Goal: Use online tool/utility: Use online tool/utility

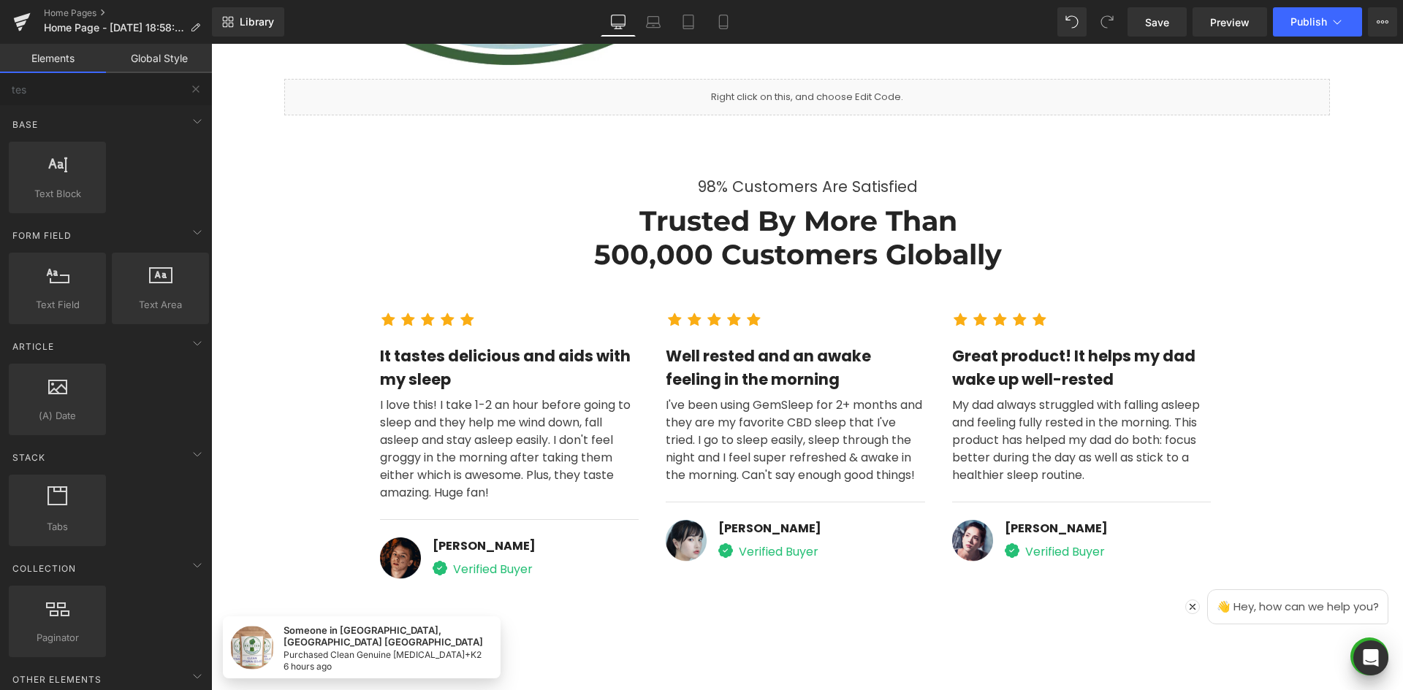
scroll to position [758, 0]
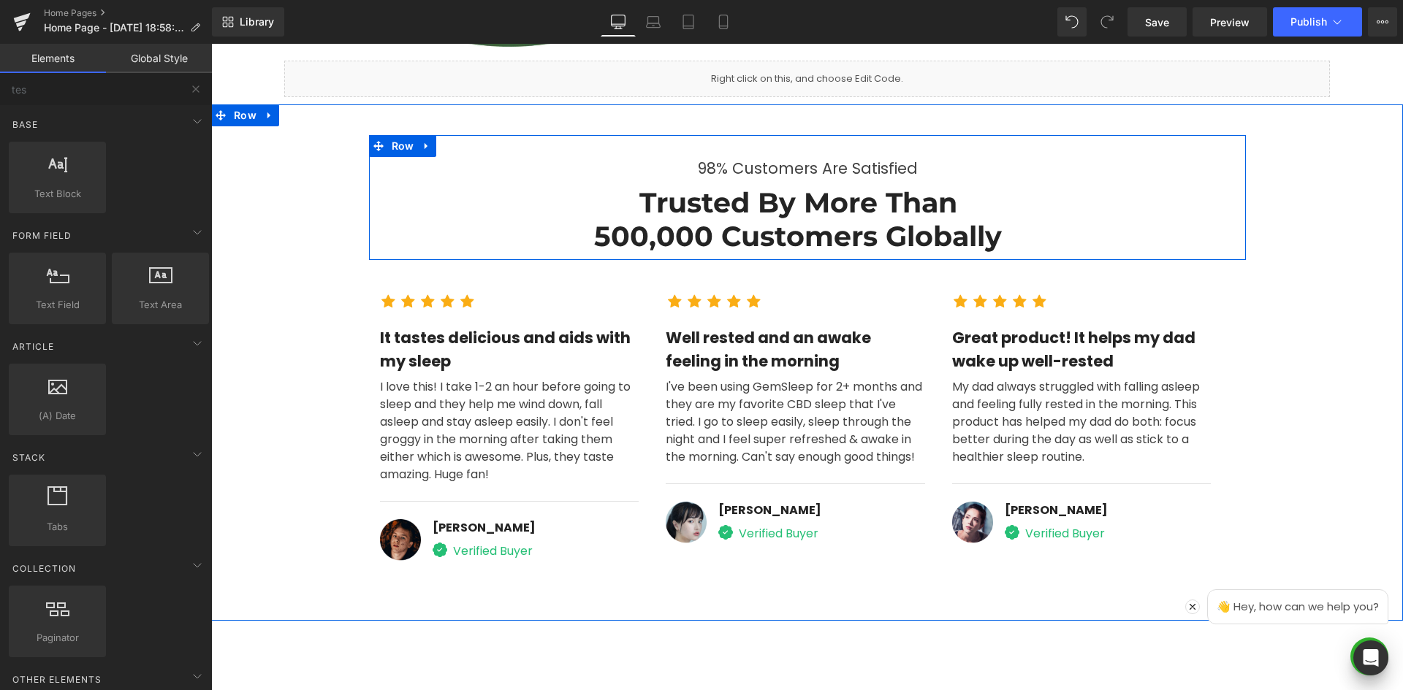
click at [787, 206] on h2 "Trusted By More Than 500,000 Customers Globally" at bounding box center [797, 219] width 409 height 66
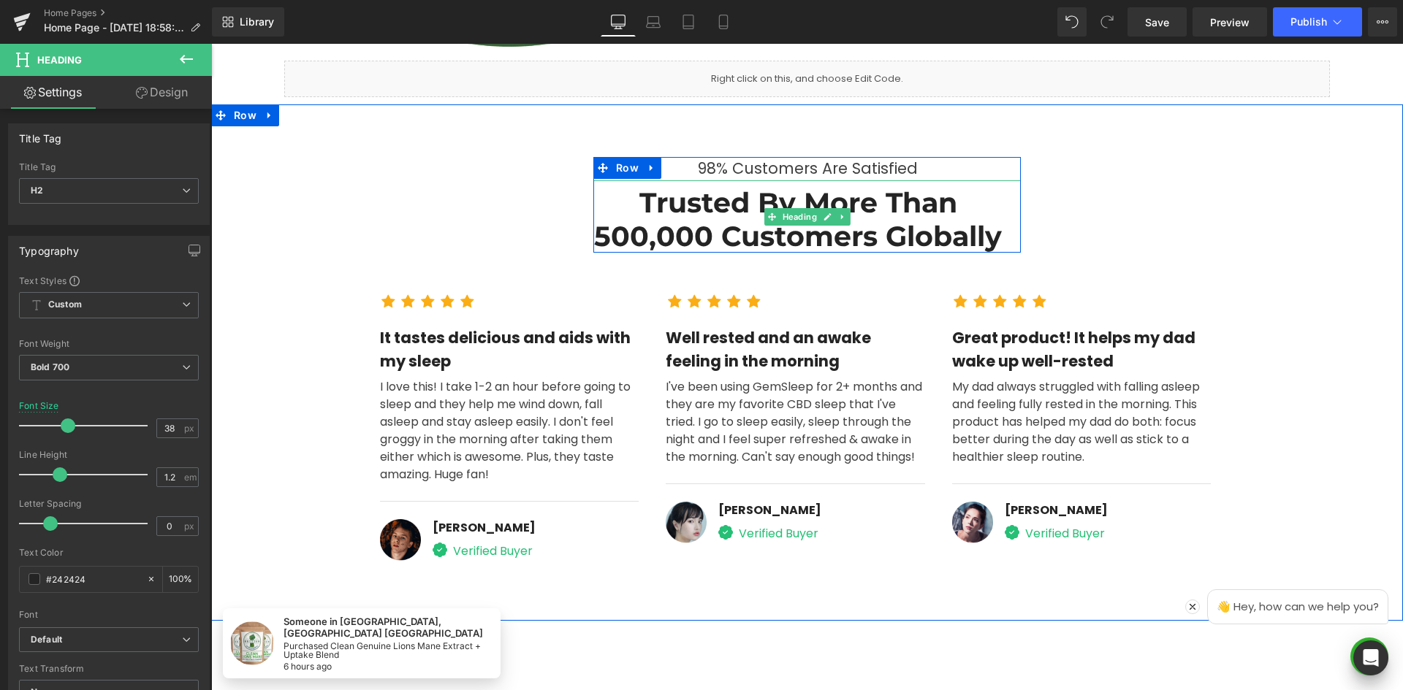
click at [682, 232] on h2 "Trusted By More Than 500,000 Customers Globally" at bounding box center [797, 219] width 409 height 66
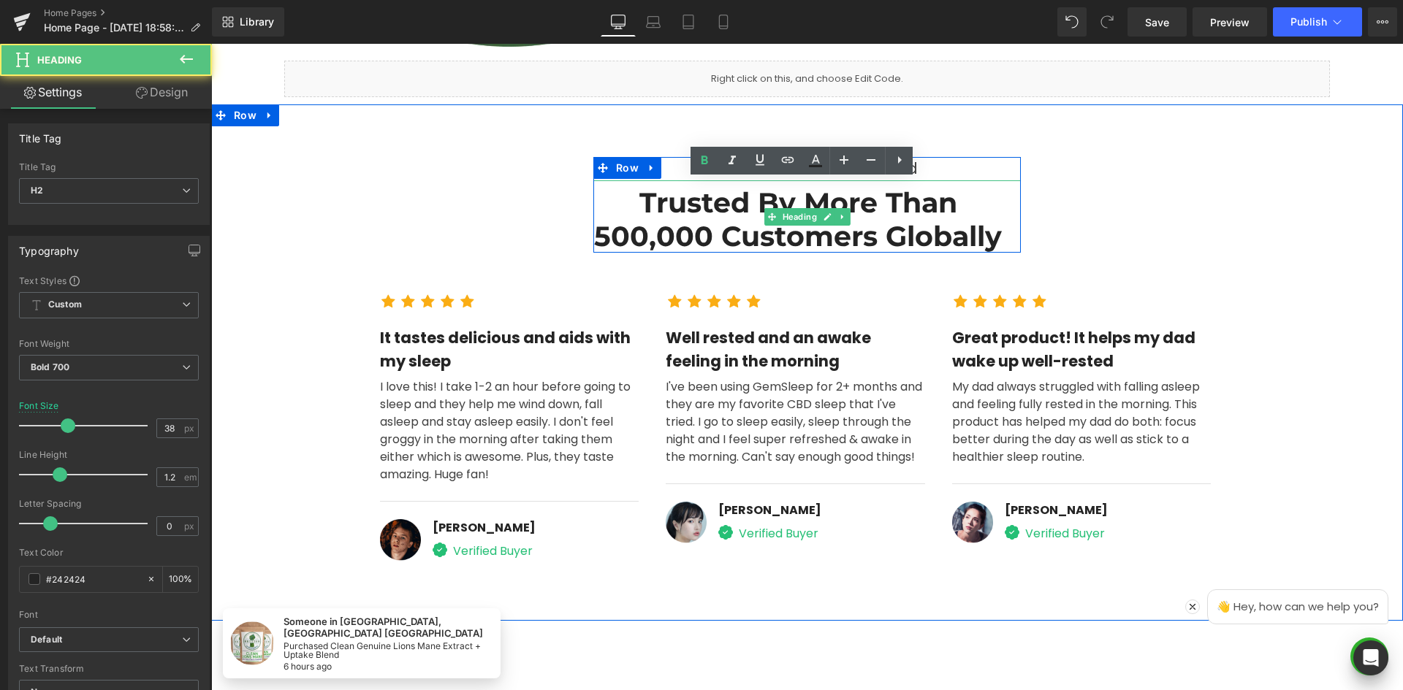
click at [644, 197] on h2 "Trusted By More Than 500,000 Customers Globally" at bounding box center [797, 219] width 409 height 66
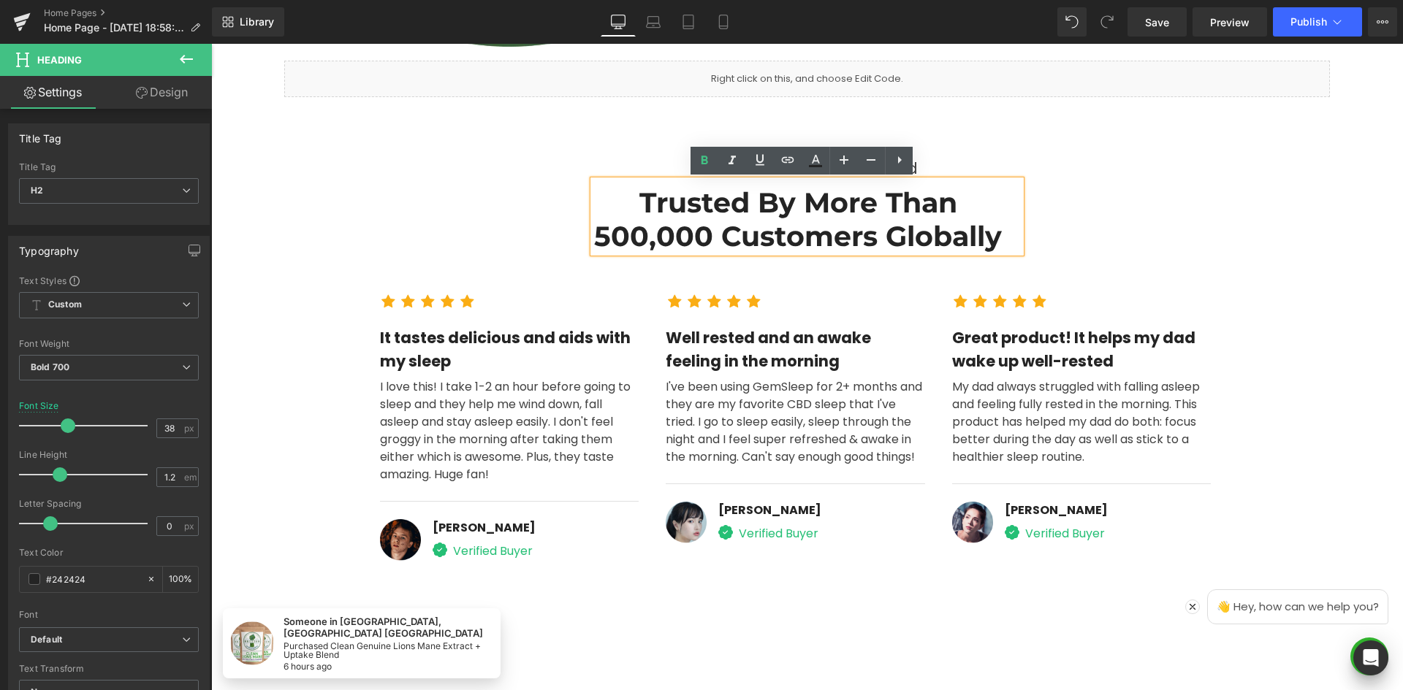
click at [635, 200] on h2 "Trusted By More Than 500,000 Customers Globally" at bounding box center [797, 219] width 409 height 66
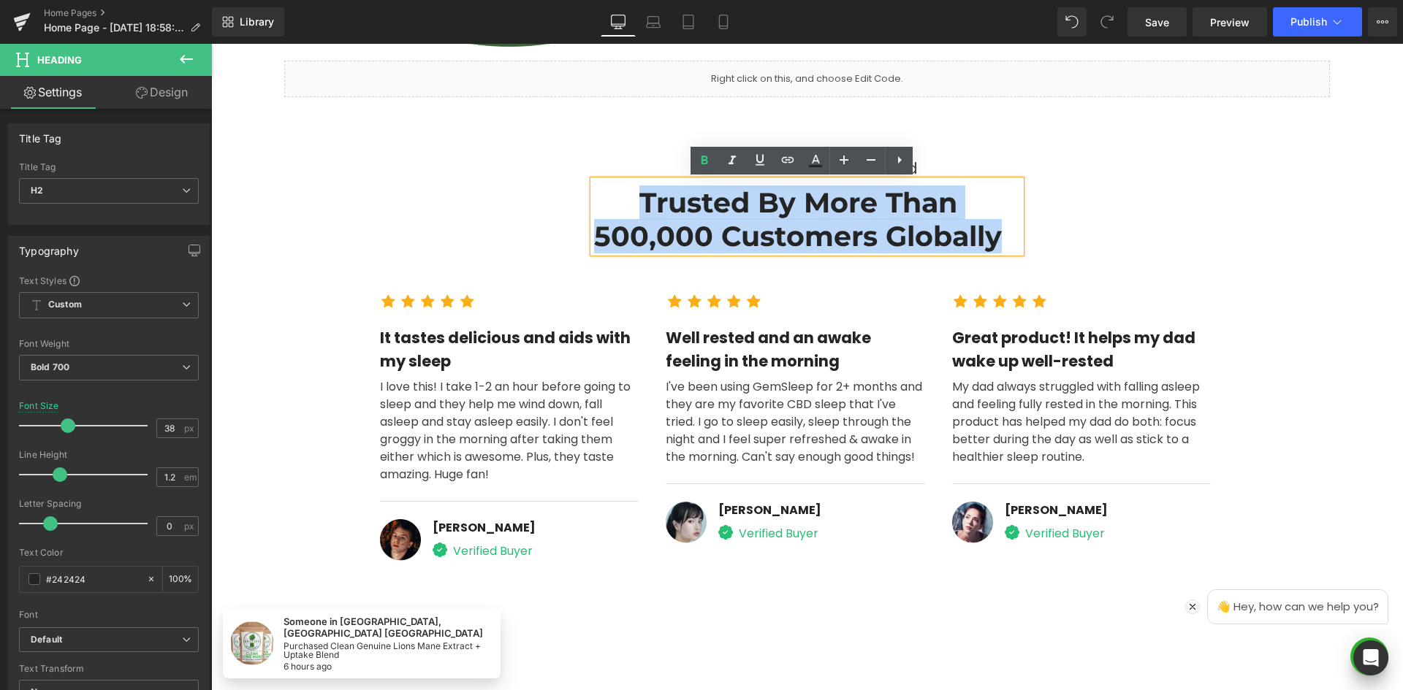
click at [993, 241] on h2 "Trusted By More Than 500,000 Customers Globally" at bounding box center [797, 219] width 409 height 66
paste div
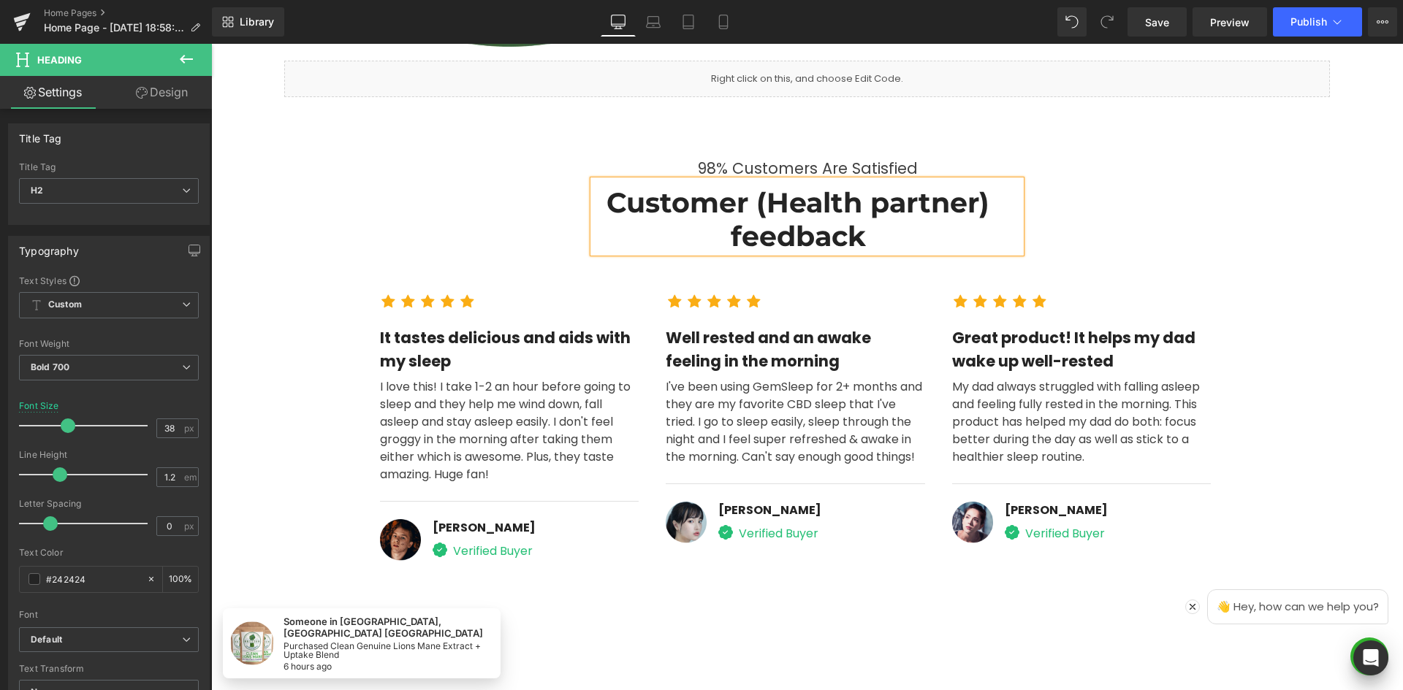
click at [1126, 220] on div "98% Customers Are Satisfied Text Block Customer (Health partner) feedback Headi…" at bounding box center [807, 205] width 877 height 96
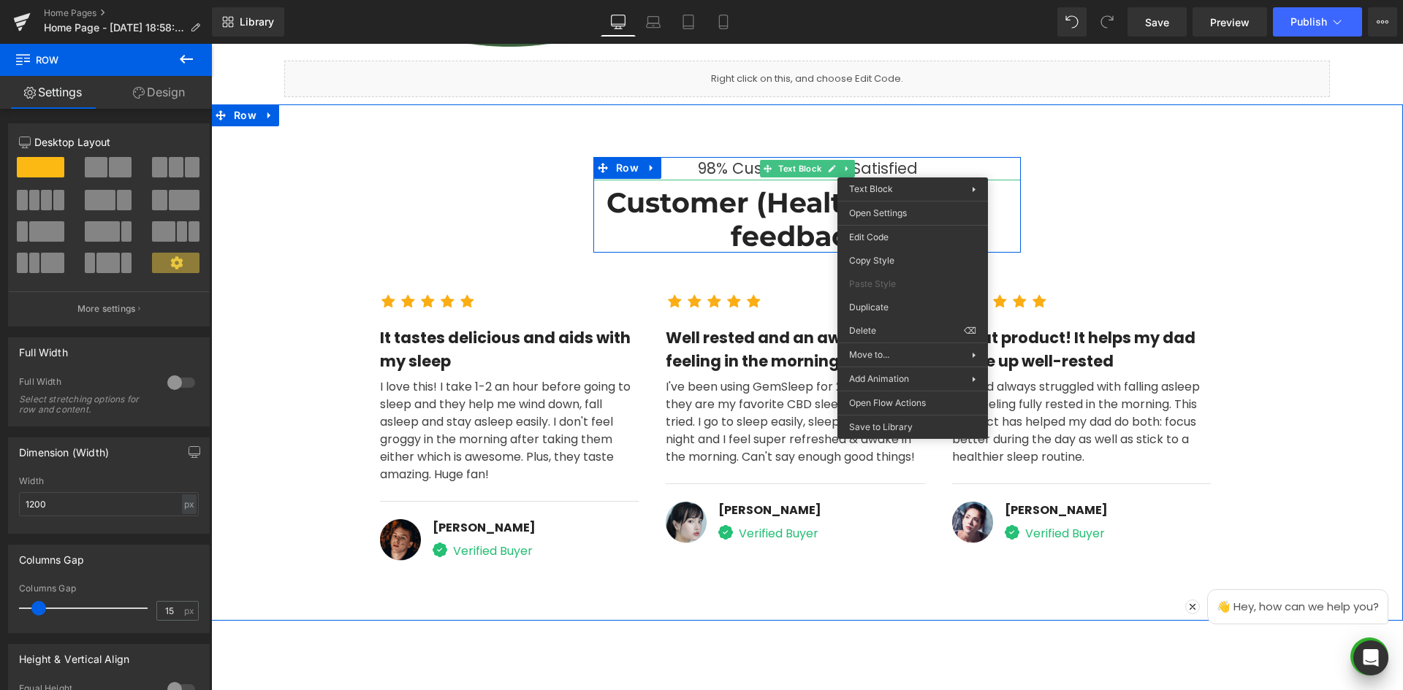
click at [900, 165] on div "98% Customers Are Satisfied" at bounding box center [806, 168] width 427 height 23
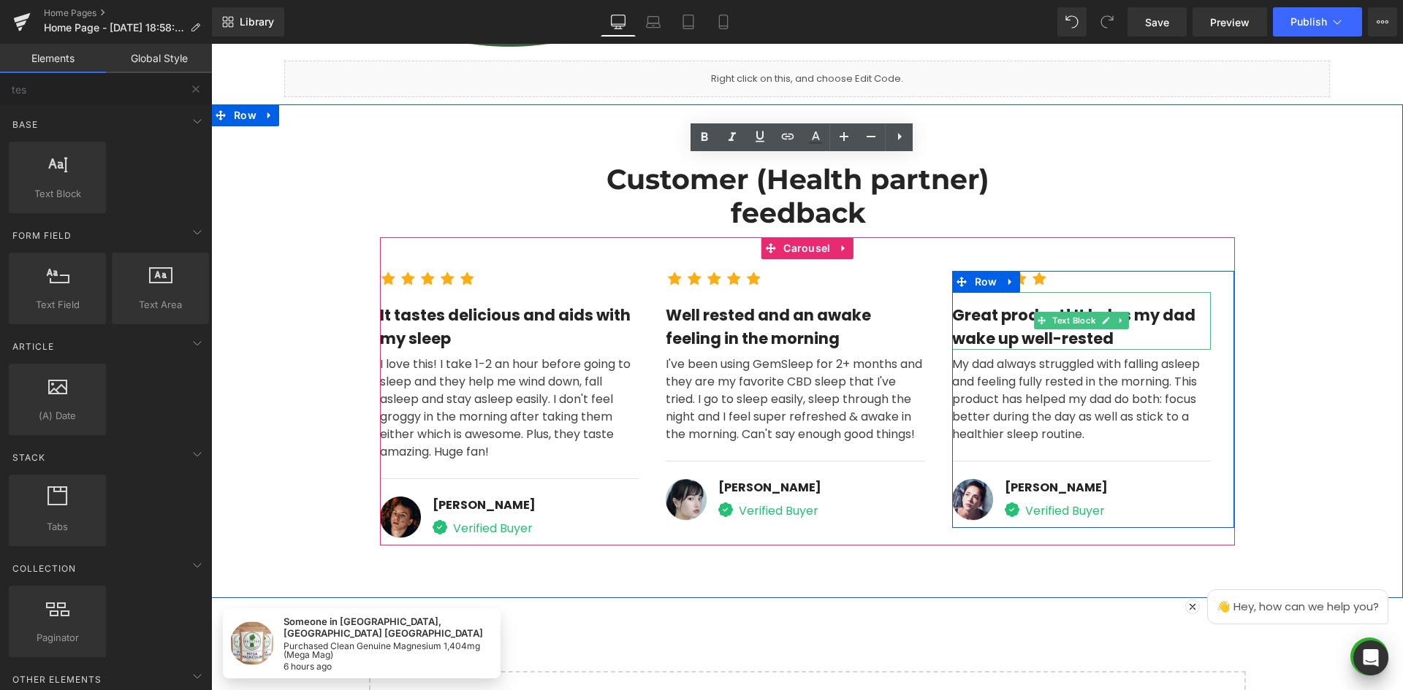
click at [1147, 203] on div "Customer (Health partner) feedback Heading Row" at bounding box center [807, 193] width 877 height 72
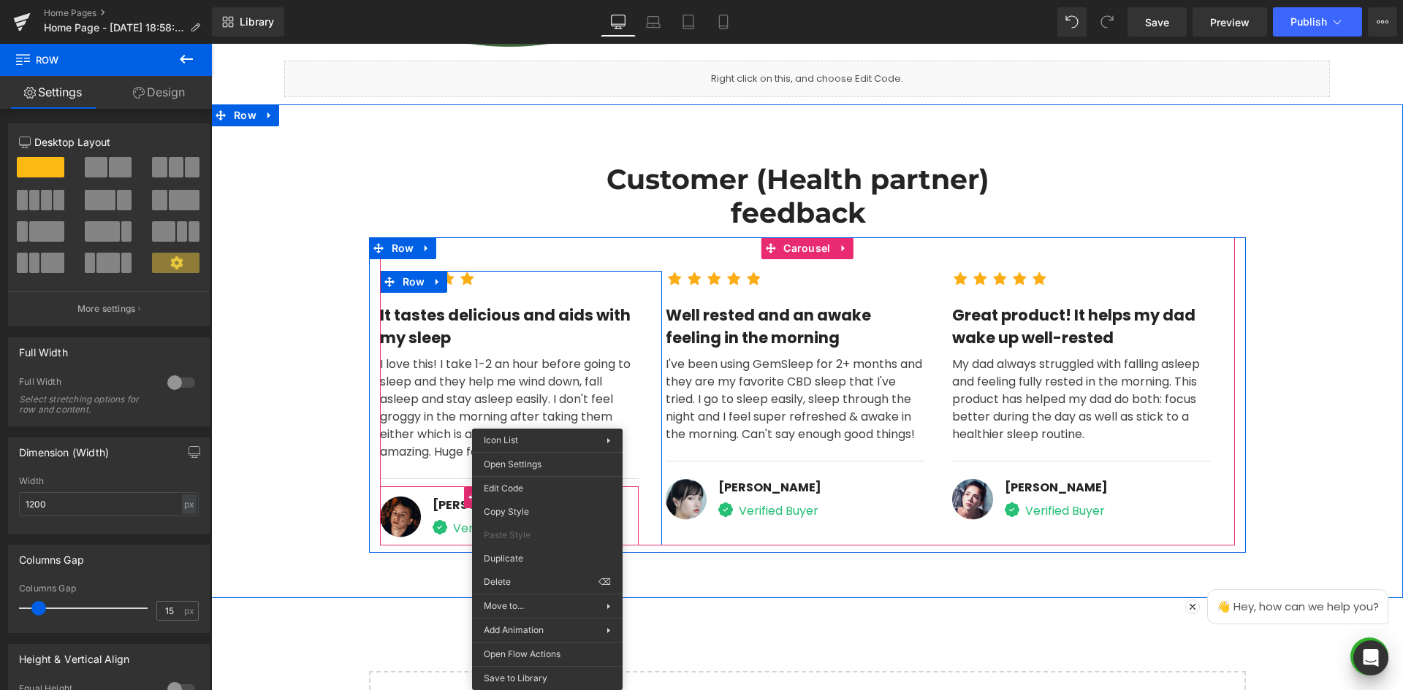
click at [646, 515] on div "Icon Icon Icon Icon Icon Icon List Hoz It tastes delicious and aids with my sle…" at bounding box center [521, 408] width 283 height 275
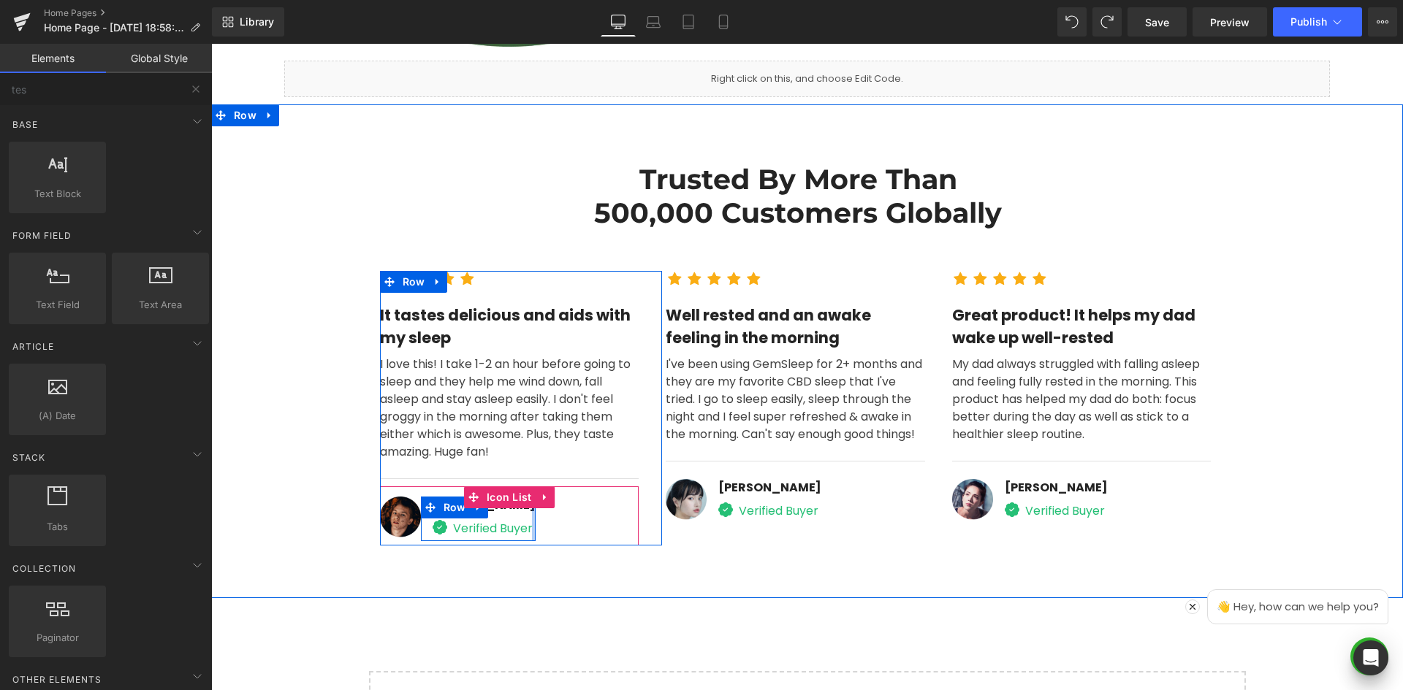
click at [532, 535] on div at bounding box center [534, 519] width 4 height 45
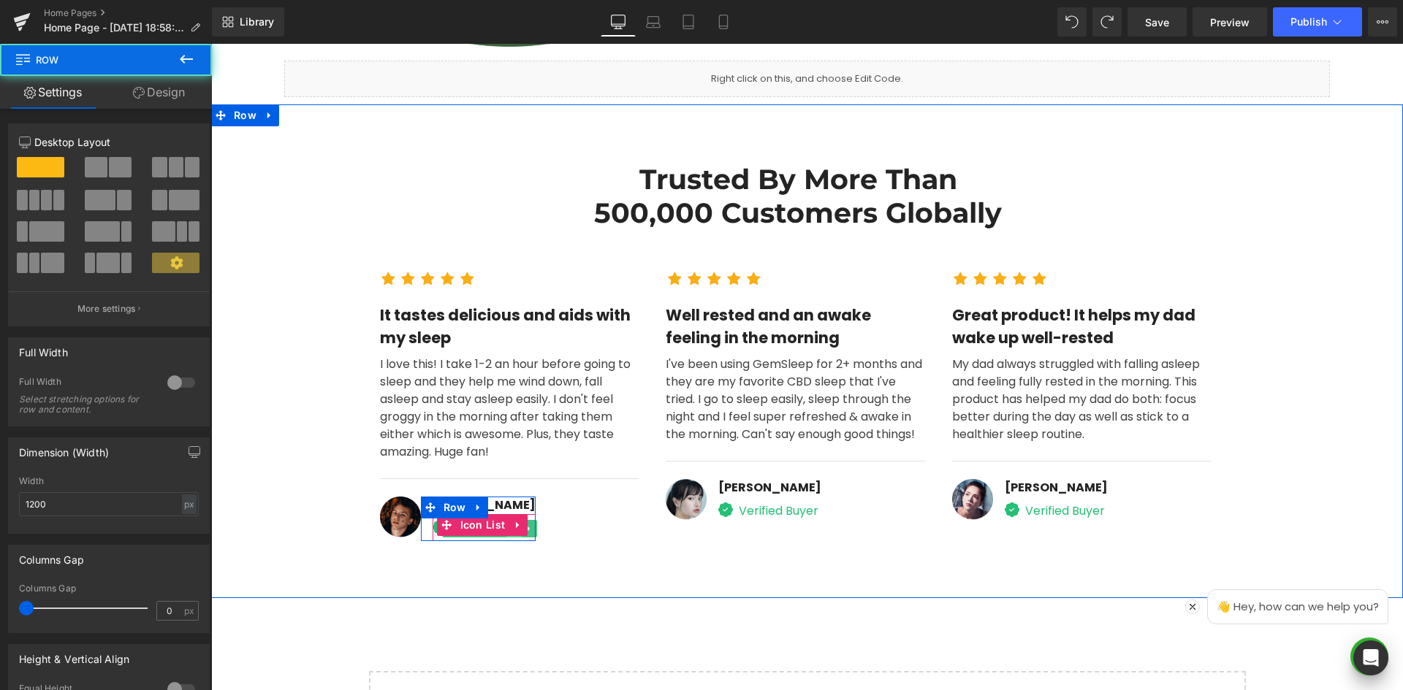
click at [507, 536] on link at bounding box center [514, 529] width 15 height 18
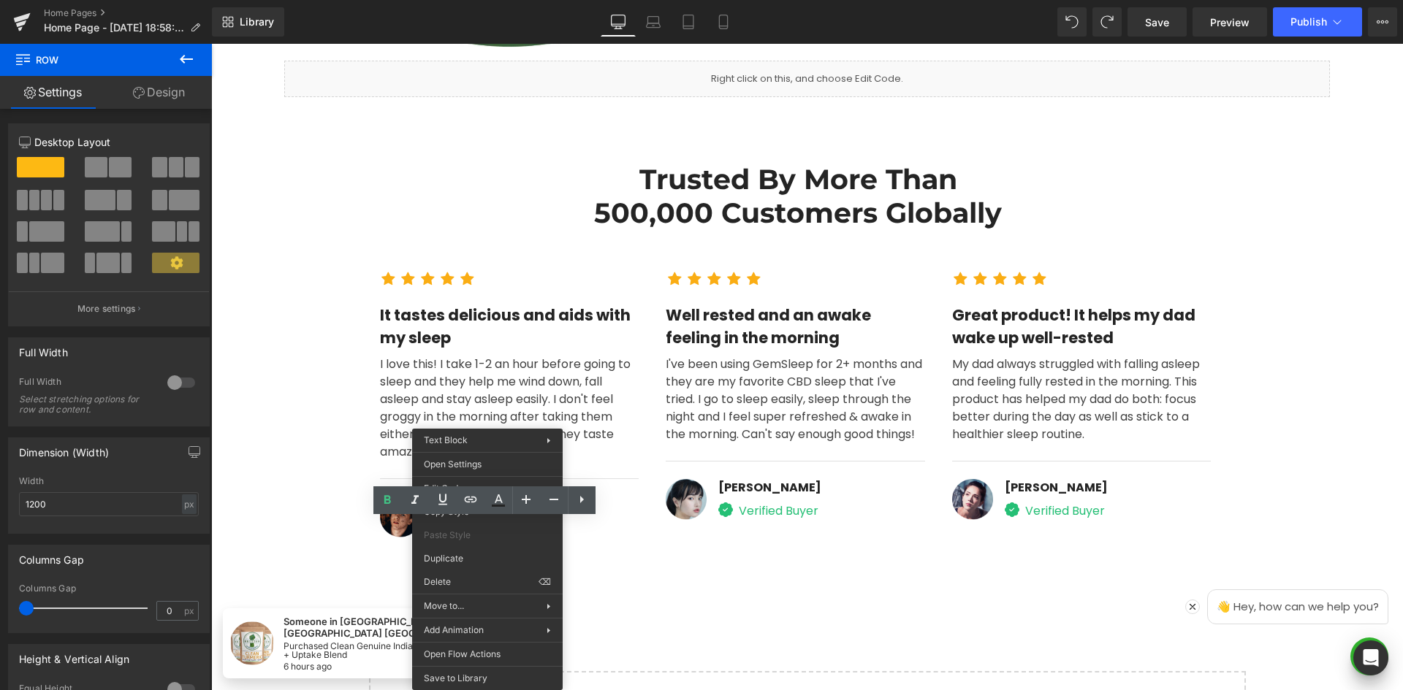
click at [617, 540] on div "Image [PERSON_NAME] Text Block Image Verified Buyer Text Block Icon List Row" at bounding box center [509, 521] width 259 height 49
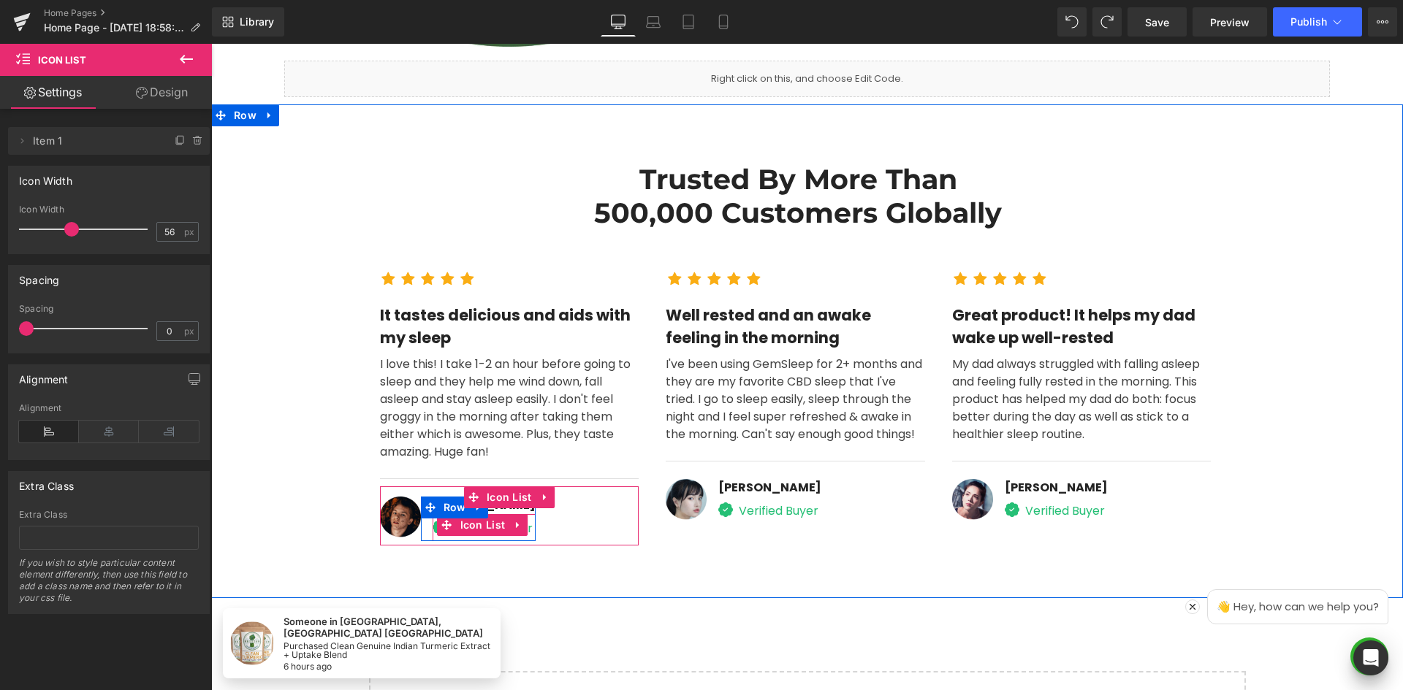
click at [532, 533] on div at bounding box center [534, 519] width 4 height 45
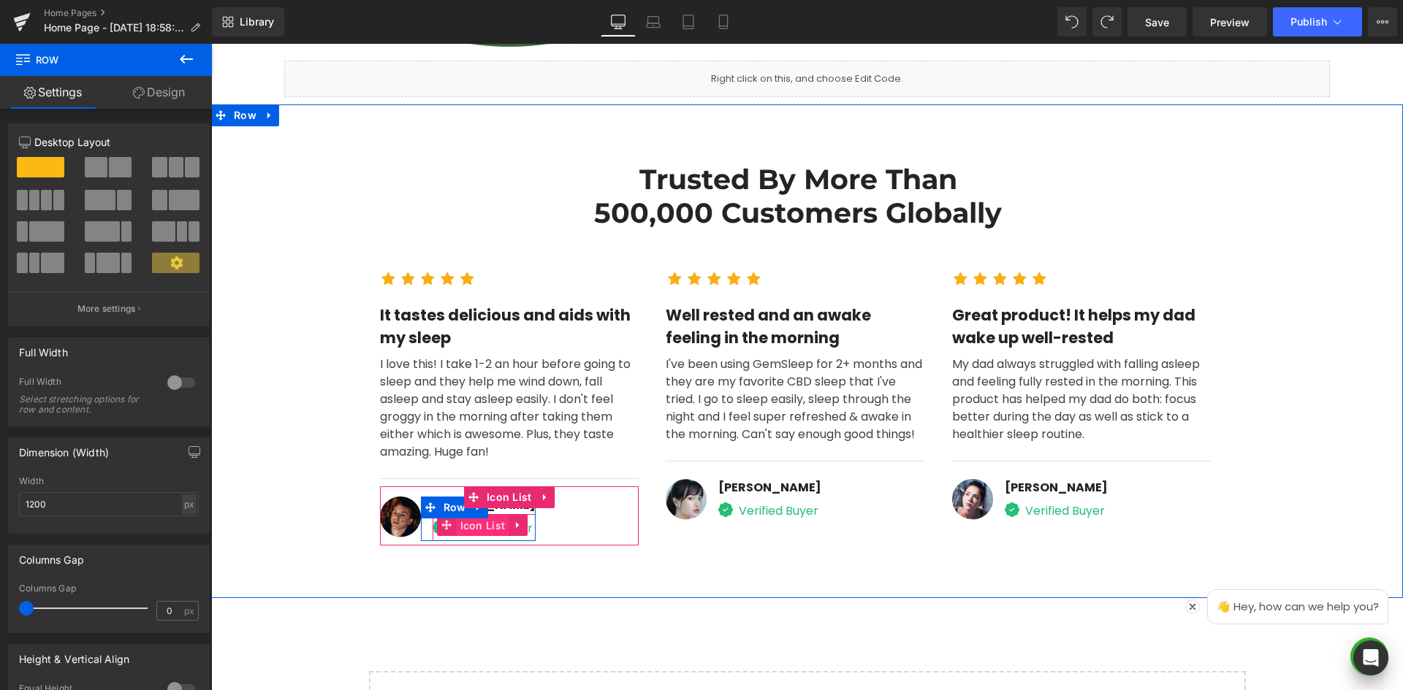
click at [462, 530] on span "Icon List" at bounding box center [483, 526] width 53 height 22
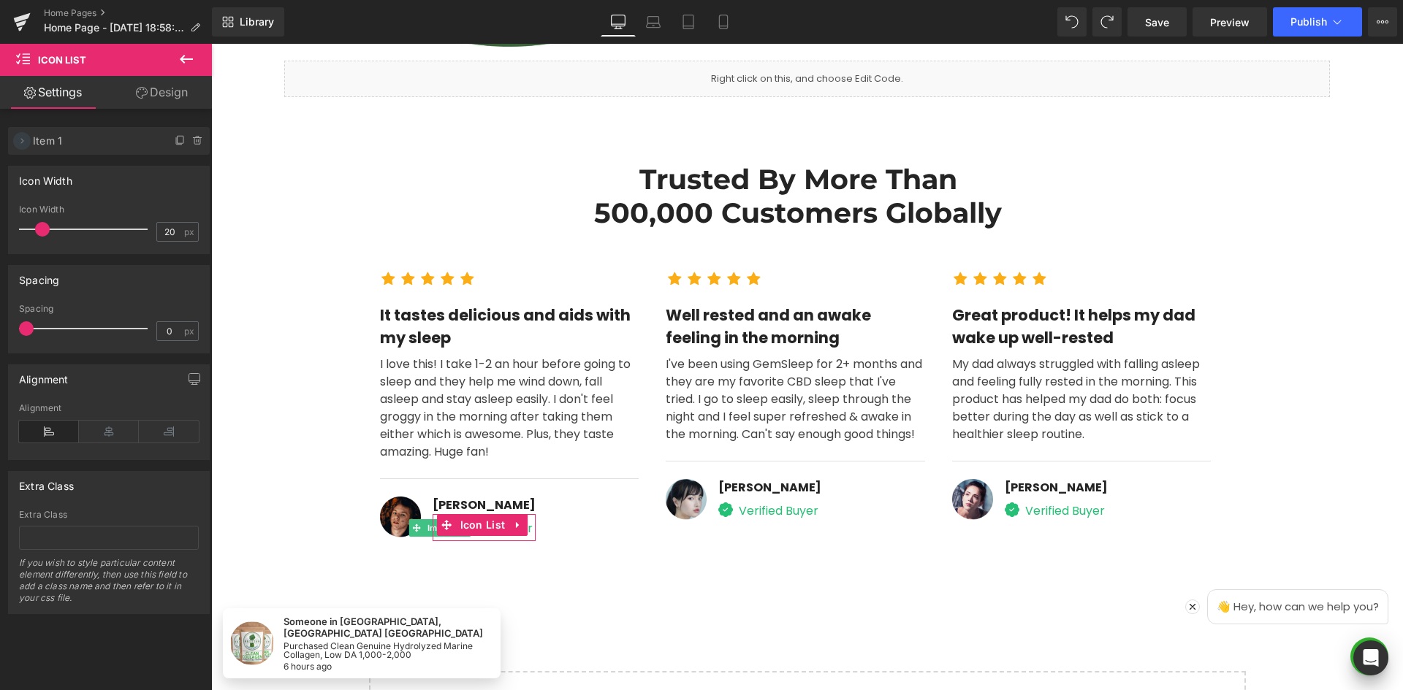
click at [21, 134] on span at bounding box center [22, 141] width 18 height 18
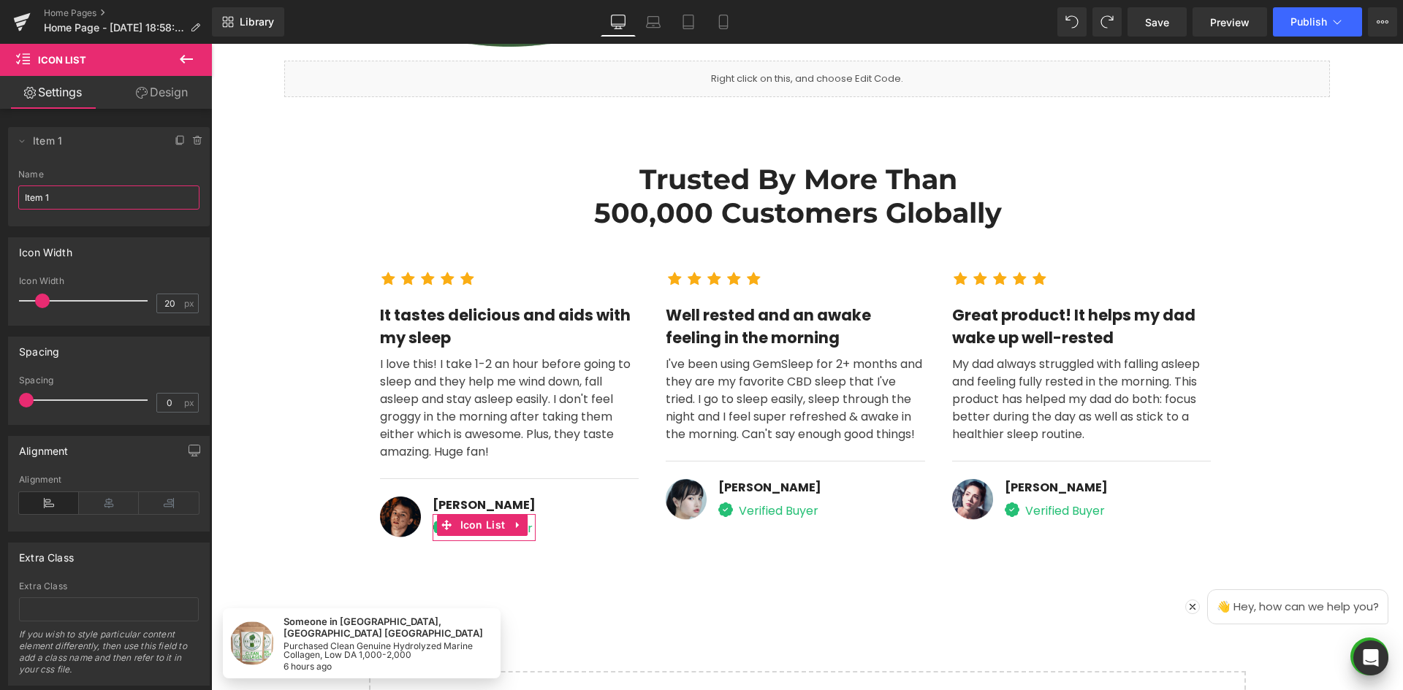
click at [75, 195] on input "Item 1" at bounding box center [108, 198] width 181 height 24
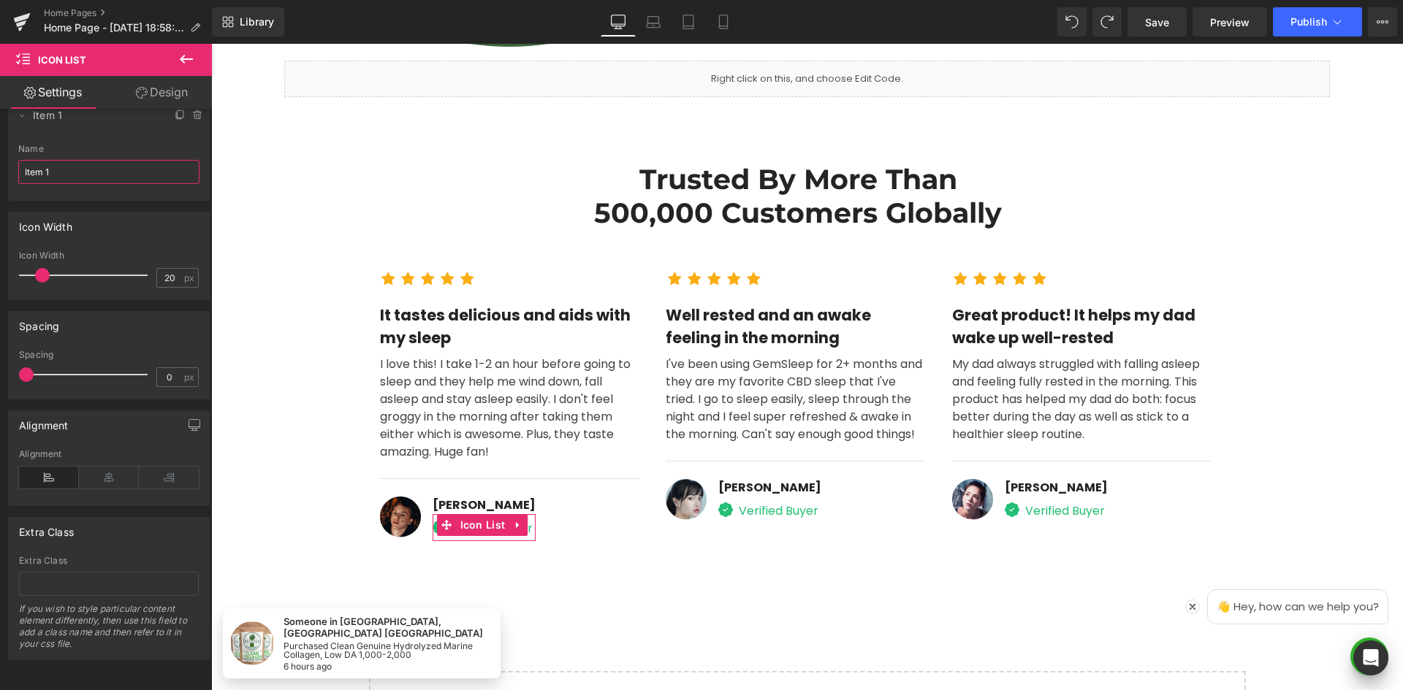
scroll to position [37, 0]
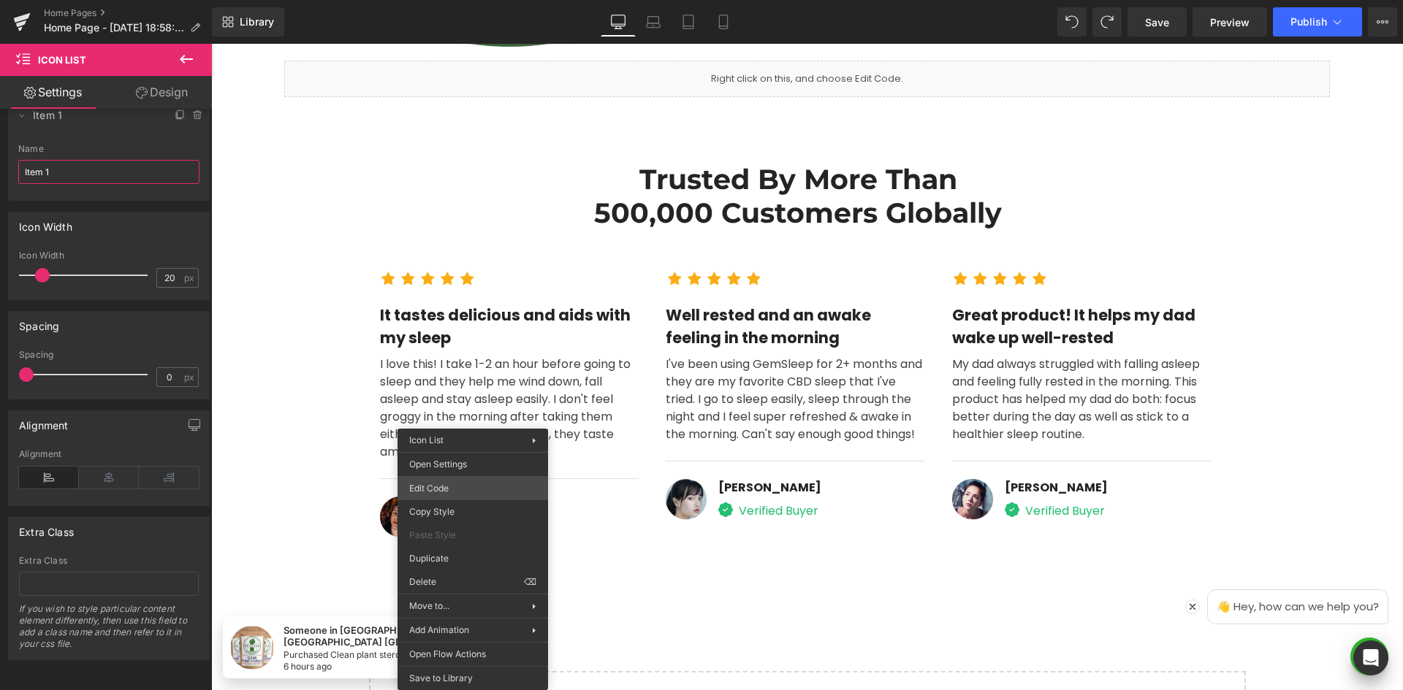
click at [477, 0] on div "Icon List You are previewing how the will restyle your page. You can not edit E…" at bounding box center [701, 0] width 1403 height 0
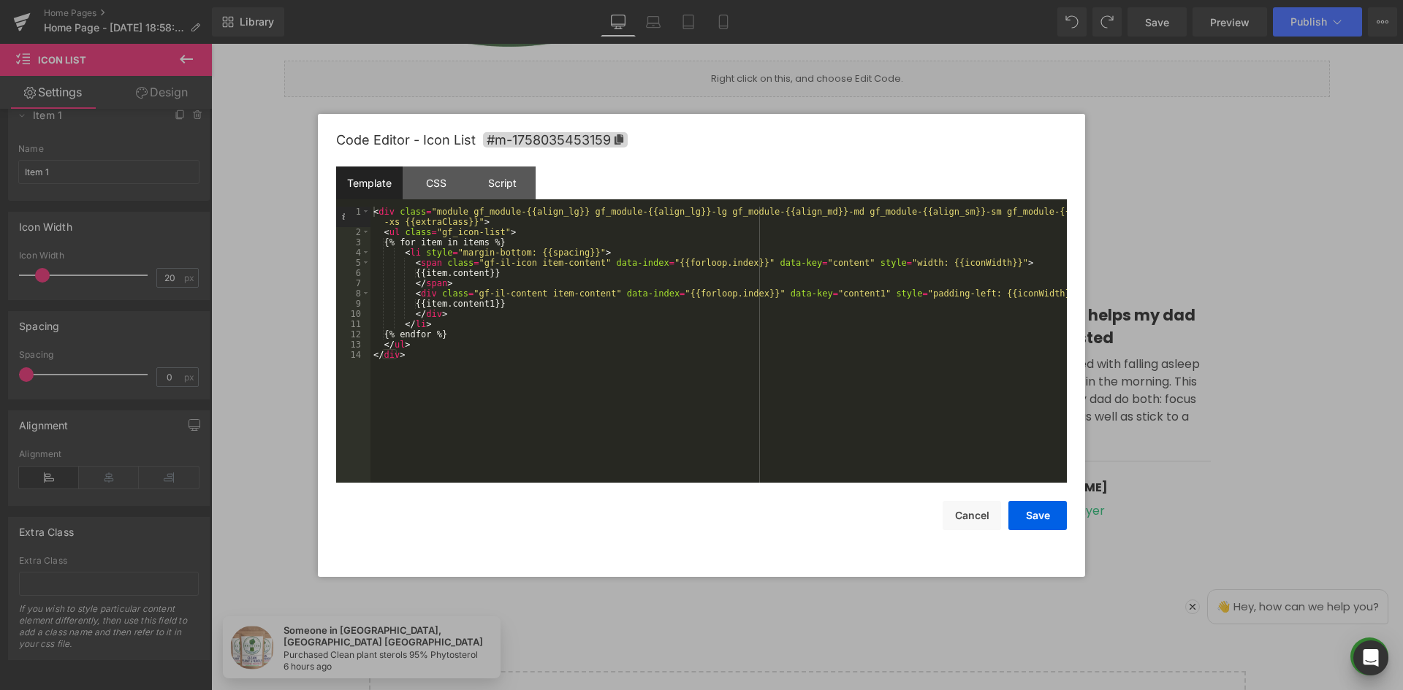
click at [1215, 430] on div at bounding box center [701, 345] width 1403 height 690
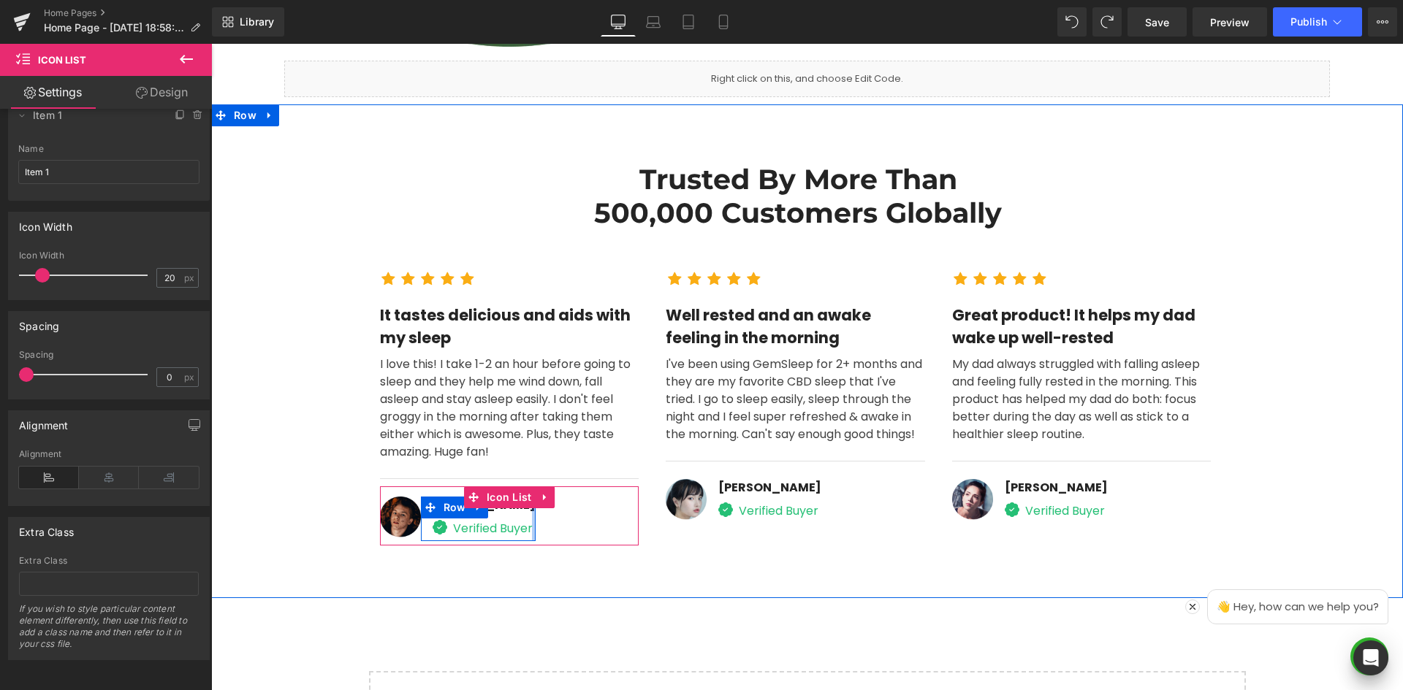
click at [532, 535] on div at bounding box center [534, 519] width 4 height 45
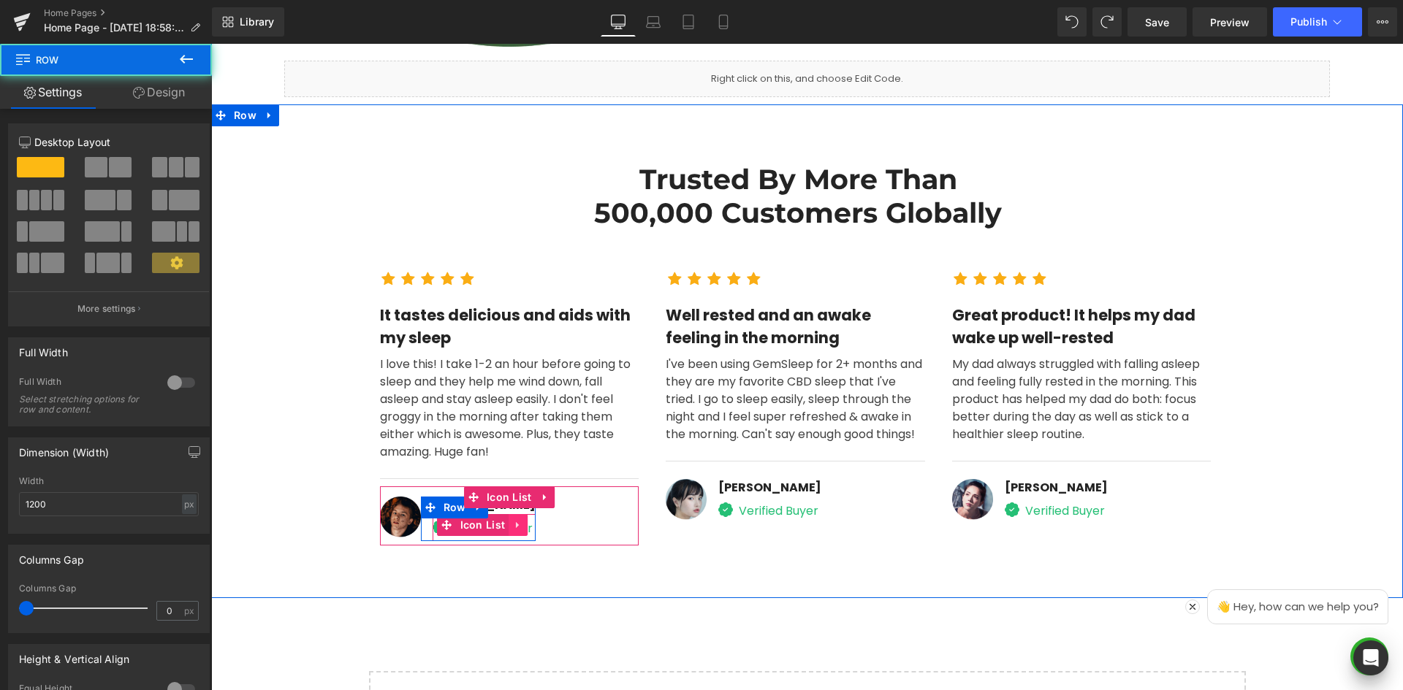
click at [517, 535] on link at bounding box center [517, 525] width 19 height 22
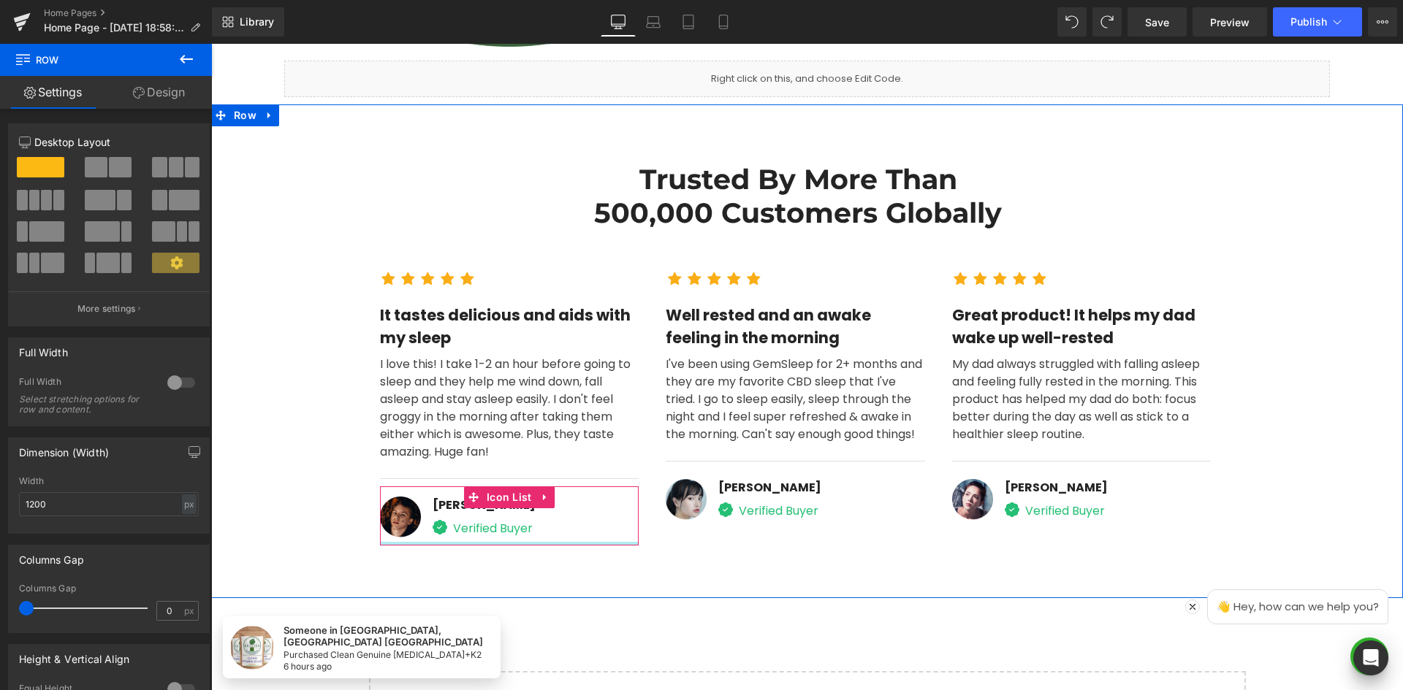
click at [617, 551] on div "Icon Icon Icon Icon Icon Icon List Hoz It tastes delicious and aids with my sle…" at bounding box center [807, 395] width 877 height 316
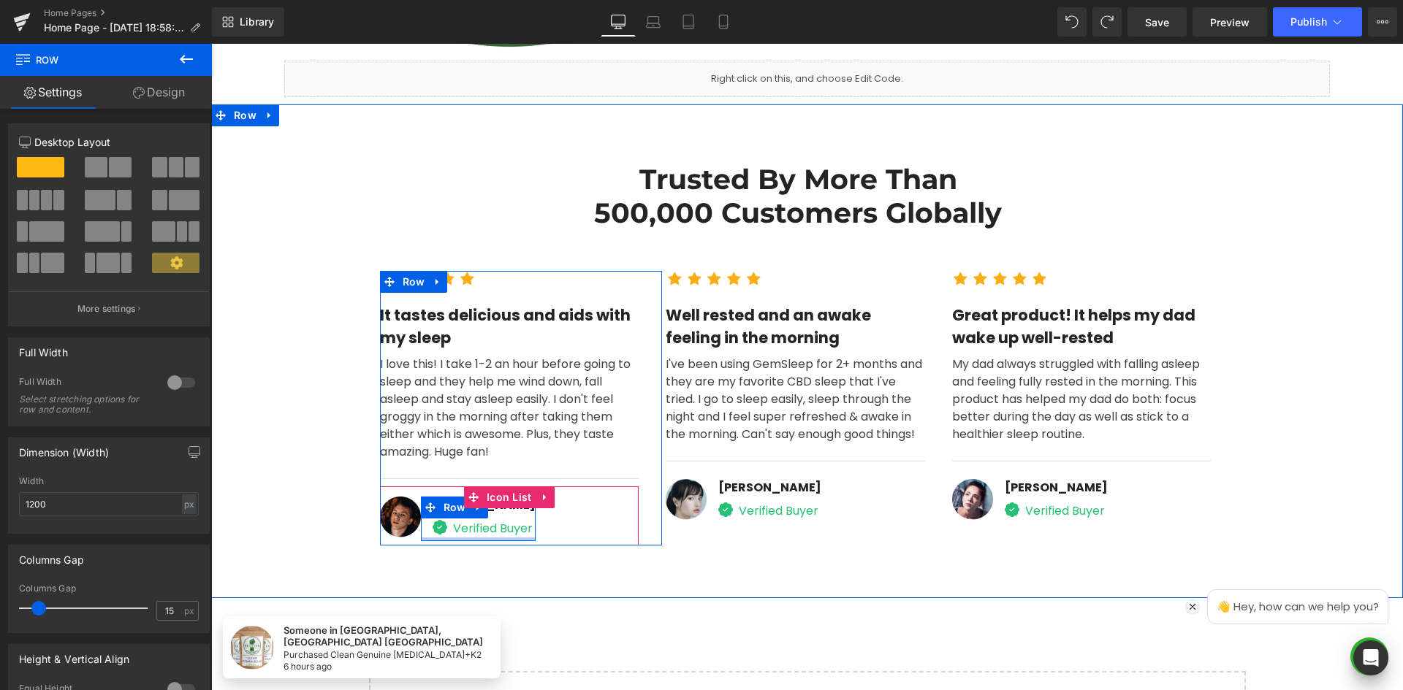
click at [511, 540] on div at bounding box center [478, 540] width 115 height 4
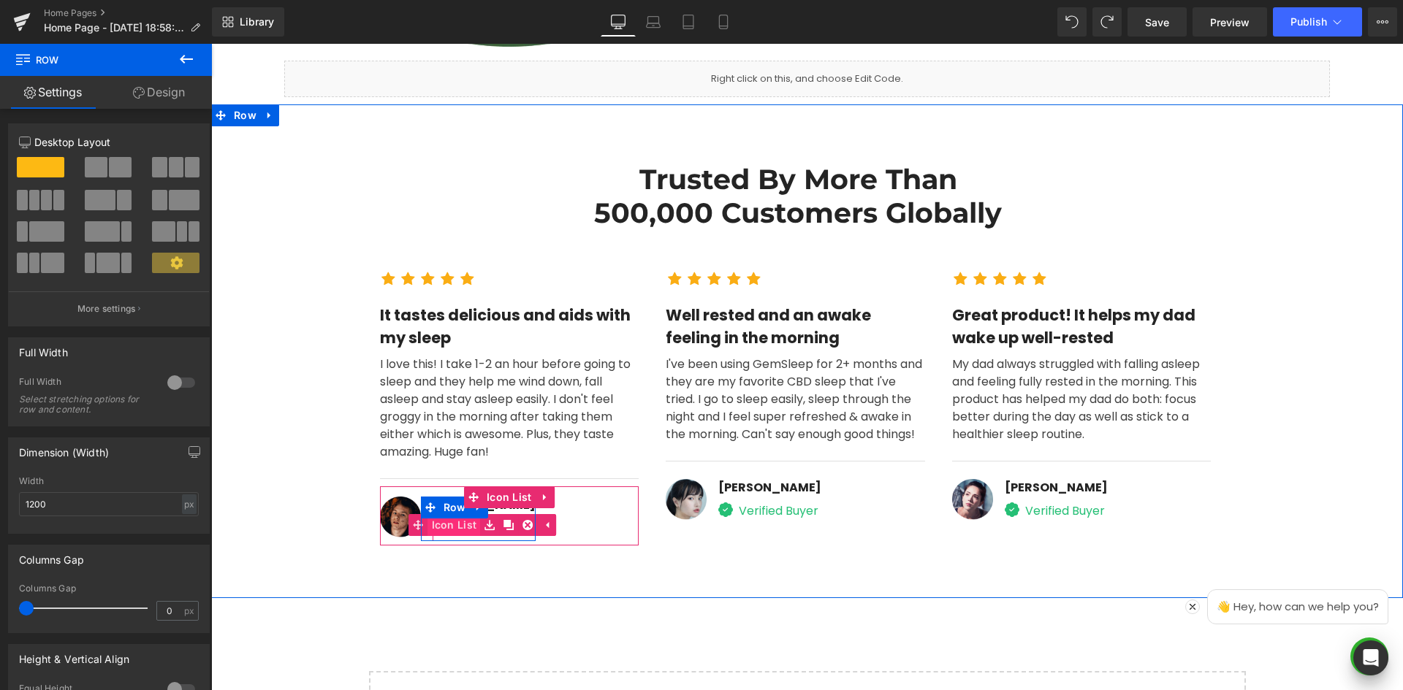
click at [442, 524] on link "Icon List" at bounding box center [445, 525] width 72 height 22
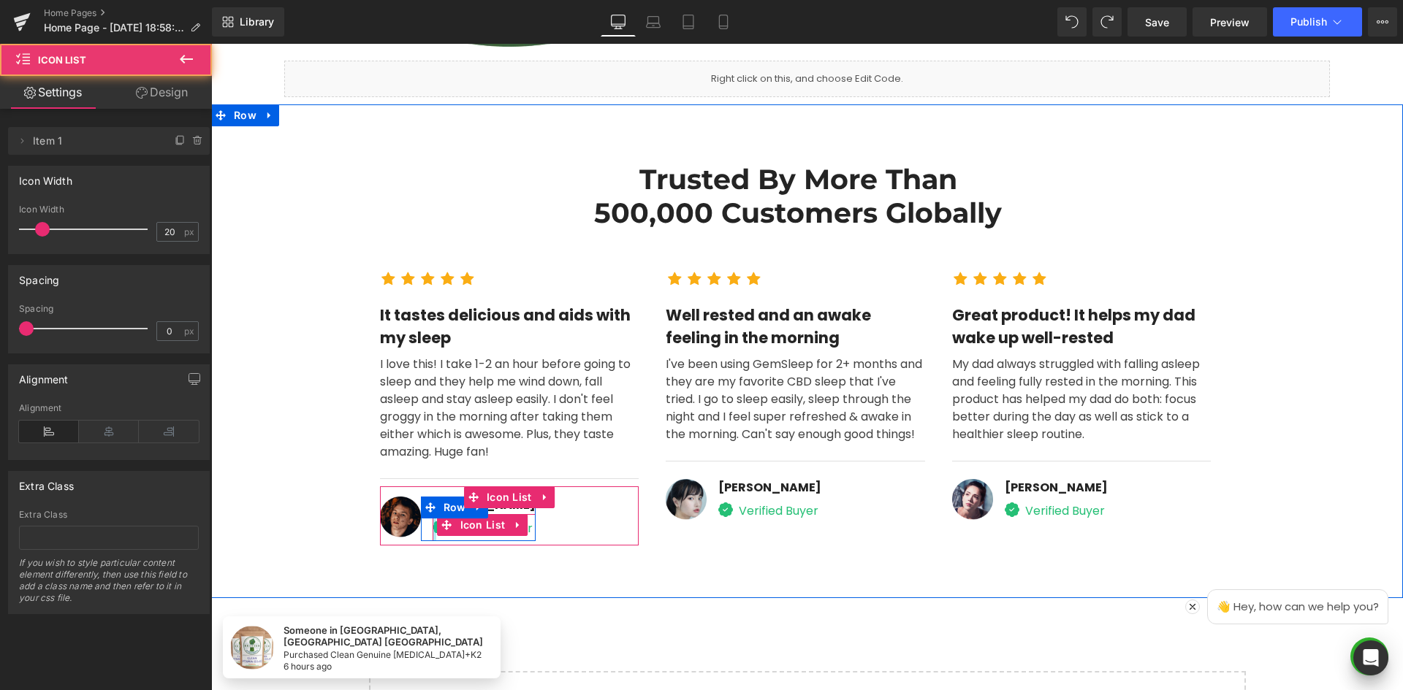
click at [432, 528] on div at bounding box center [434, 528] width 4 height 28
